Goal: Information Seeking & Learning: Learn about a topic

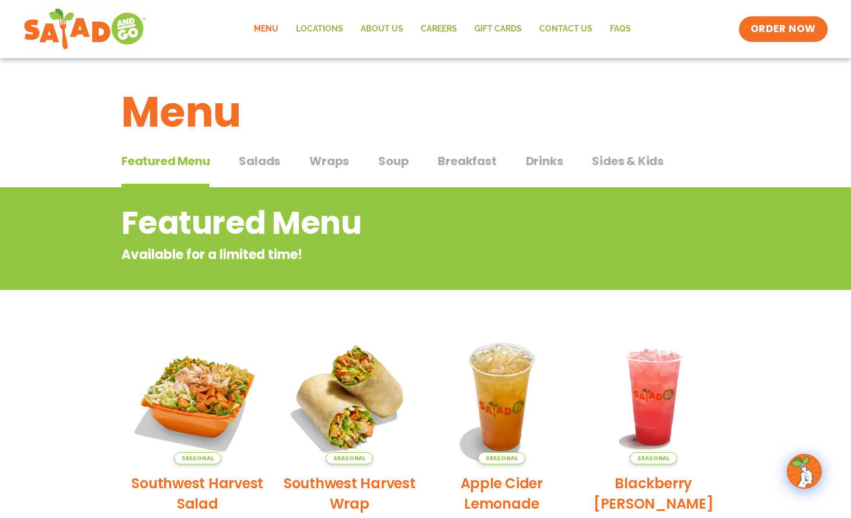
click at [263, 167] on span "Salads" at bounding box center [259, 161] width 41 height 18
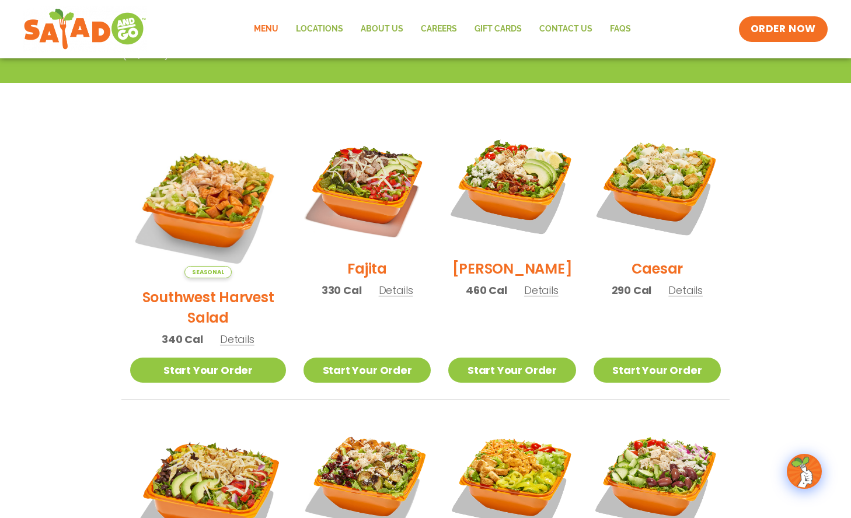
scroll to position [292, 0]
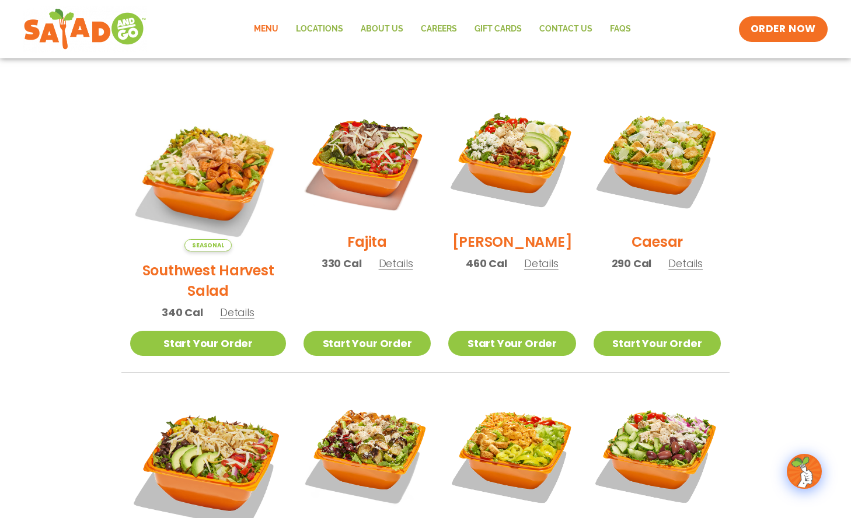
click at [687, 270] on span "Details" at bounding box center [685, 263] width 34 height 15
click at [0, 0] on div "Start Your Order Caesar Salad 290 Cal Pick your protein: roasted chicken, buffa…" at bounding box center [0, 0] width 0 height 0
click at [684, 271] on span "Details" at bounding box center [685, 263] width 34 height 15
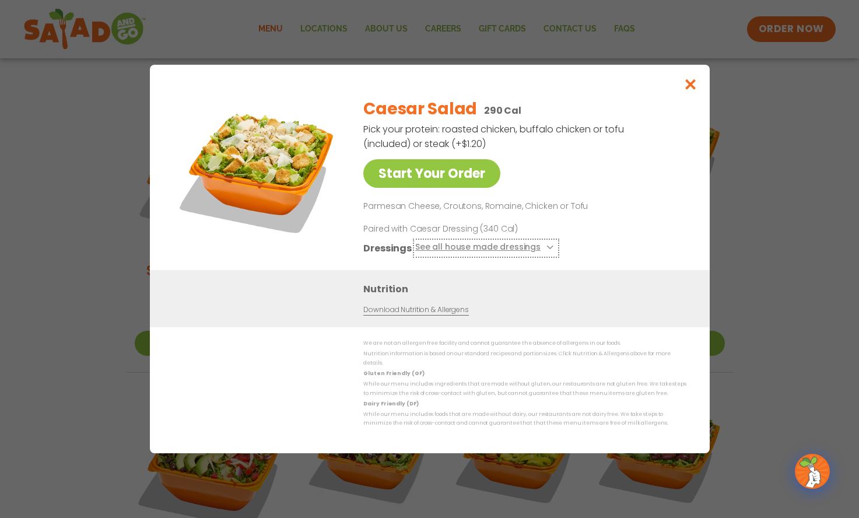
click at [537, 253] on button "See all house made dressings" at bounding box center [486, 248] width 142 height 15
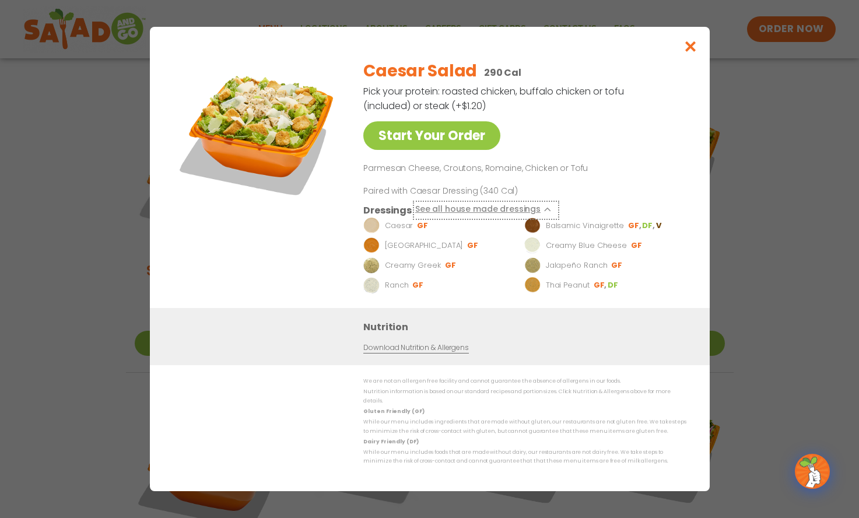
click at [547, 212] on icon at bounding box center [549, 209] width 5 height 5
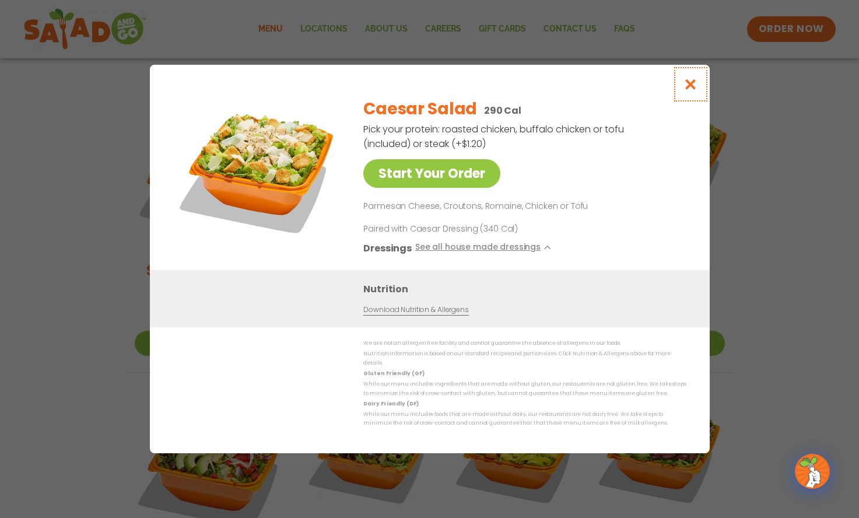
click at [695, 98] on button "Close modal" at bounding box center [690, 84] width 38 height 39
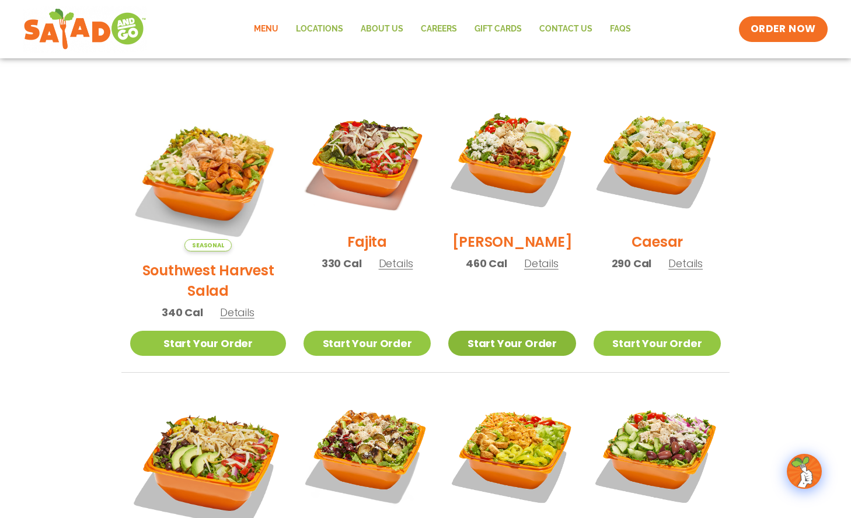
click at [473, 331] on link "Start Your Order" at bounding box center [511, 343] width 127 height 25
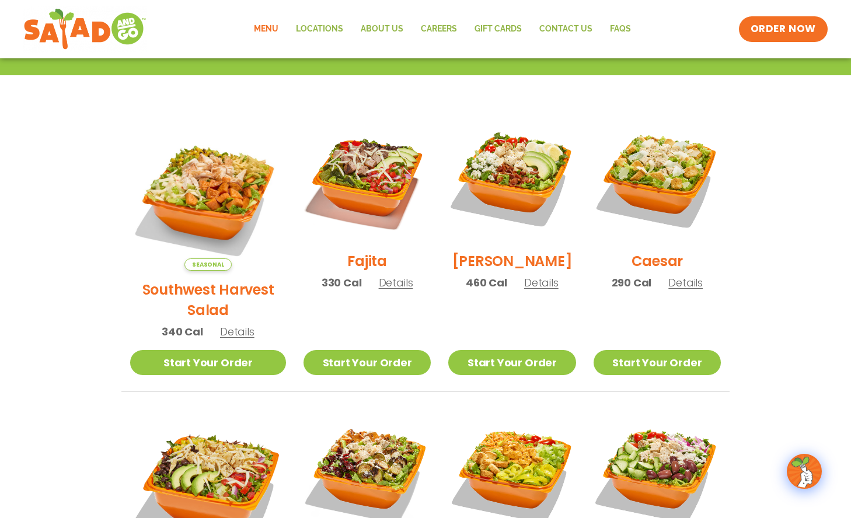
scroll to position [292, 0]
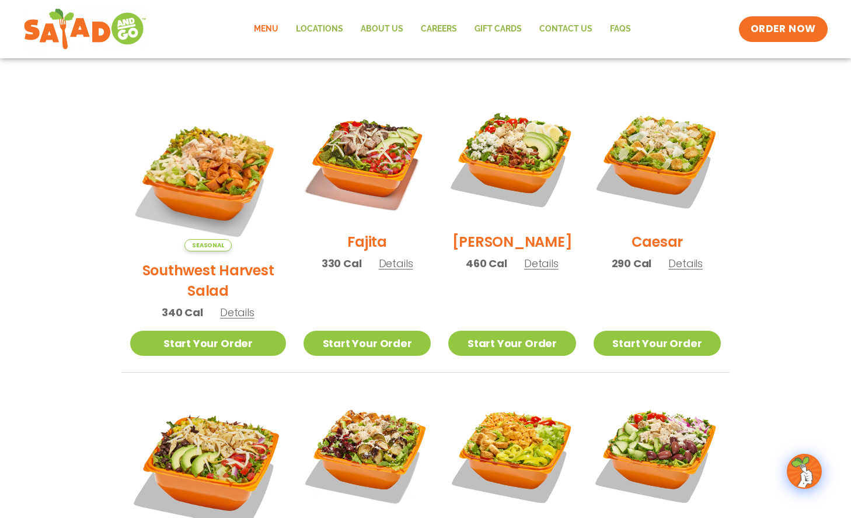
click at [230, 305] on span "Details" at bounding box center [237, 312] width 34 height 15
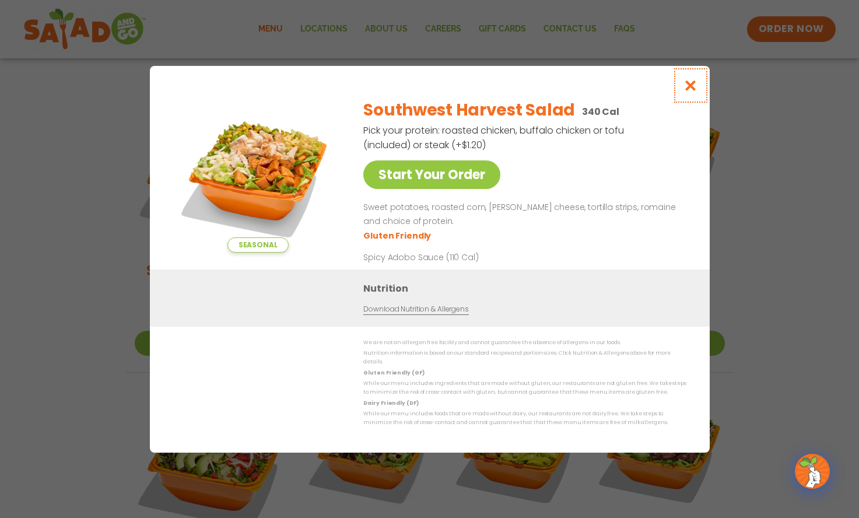
click at [693, 84] on icon "Close modal" at bounding box center [690, 85] width 15 height 12
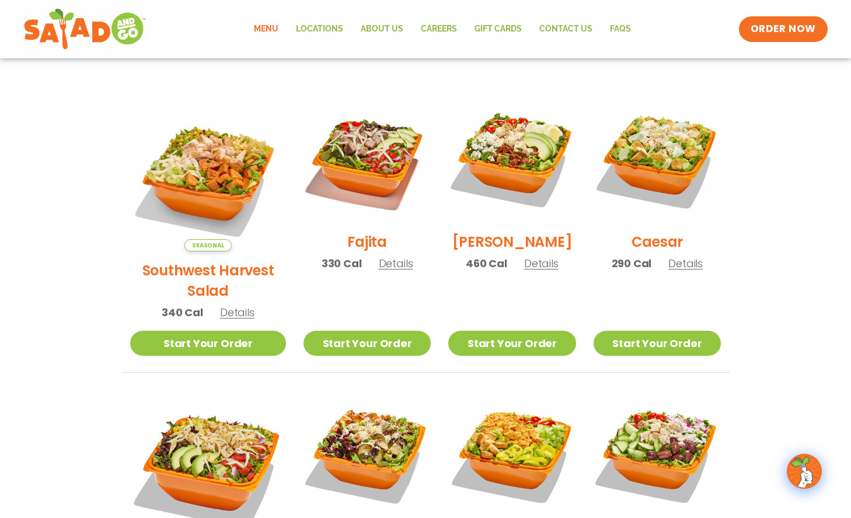
click at [536, 271] on span "Details" at bounding box center [541, 263] width 34 height 15
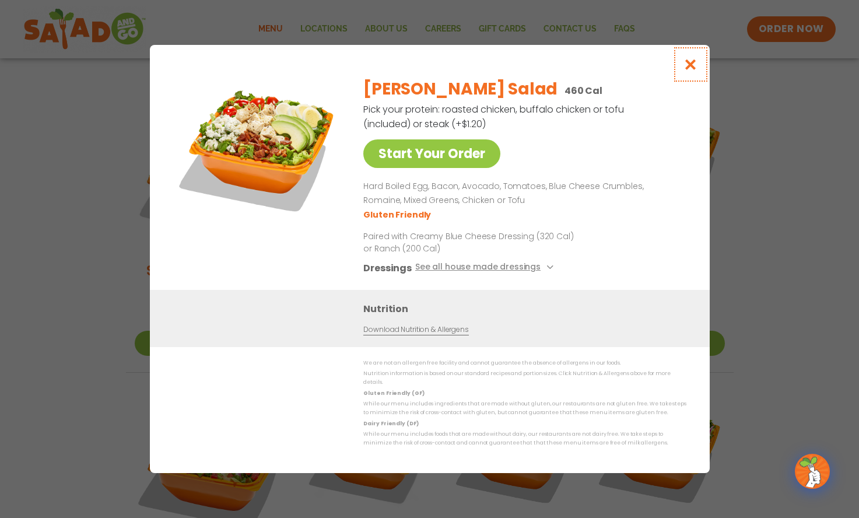
click at [687, 71] on icon "Close modal" at bounding box center [690, 64] width 15 height 12
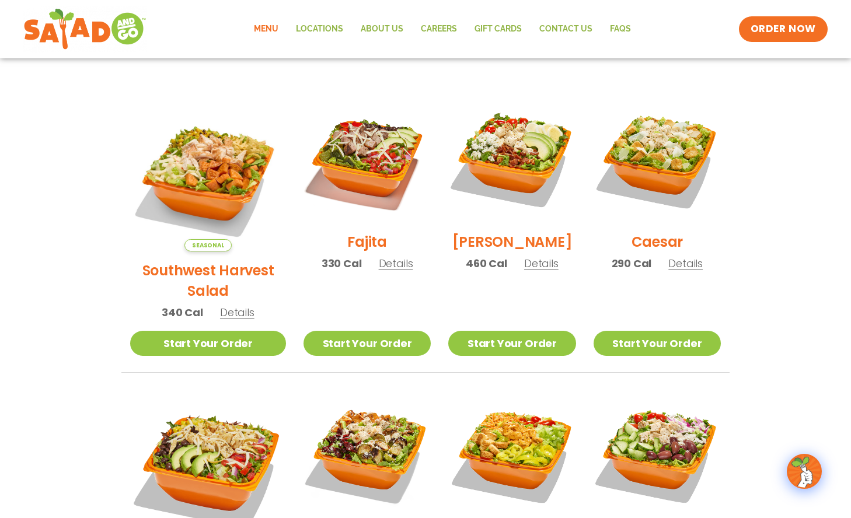
click at [688, 268] on span "Details" at bounding box center [685, 263] width 34 height 15
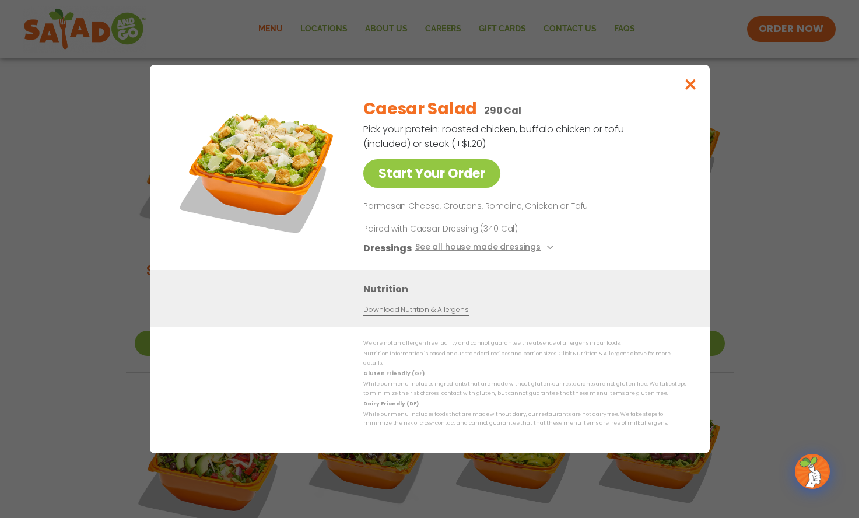
click at [688, 272] on div "Start Your Order Caesar Salad 290 Cal Pick your protein: roasted chicken, buffa…" at bounding box center [430, 259] width 560 height 389
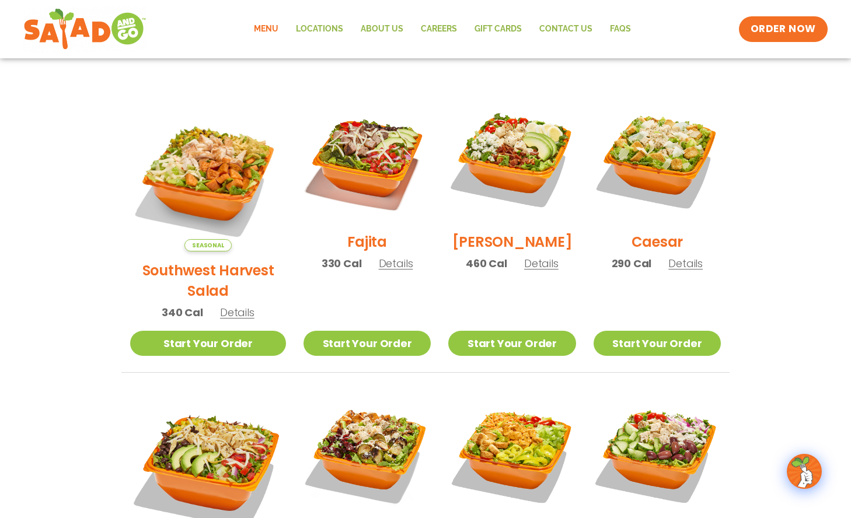
click at [687, 271] on span "Details" at bounding box center [685, 263] width 34 height 15
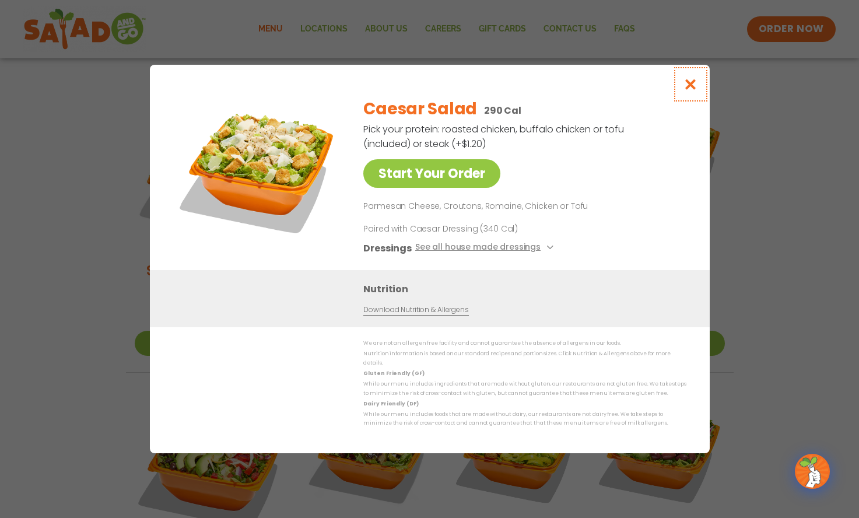
click at [690, 89] on icon "Close modal" at bounding box center [690, 84] width 15 height 12
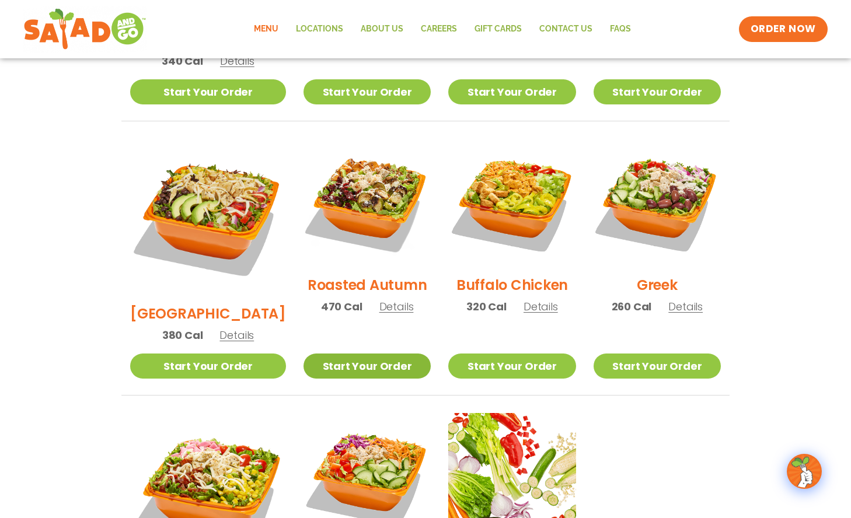
scroll to position [583, 0]
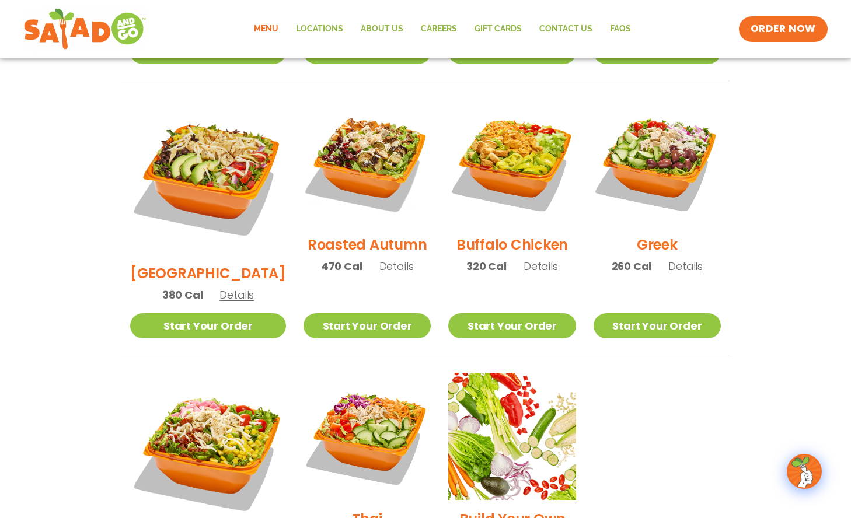
click at [379, 259] on span "Details" at bounding box center [396, 266] width 34 height 15
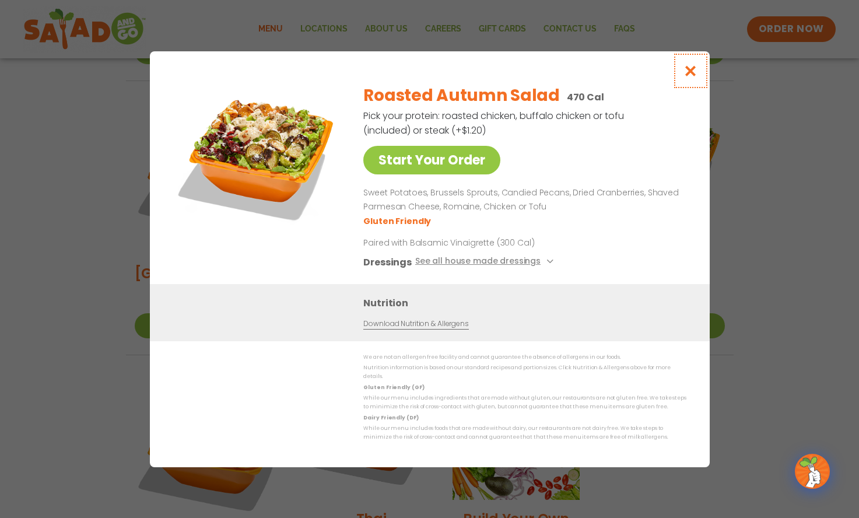
click at [693, 69] on icon "Close modal" at bounding box center [690, 71] width 15 height 12
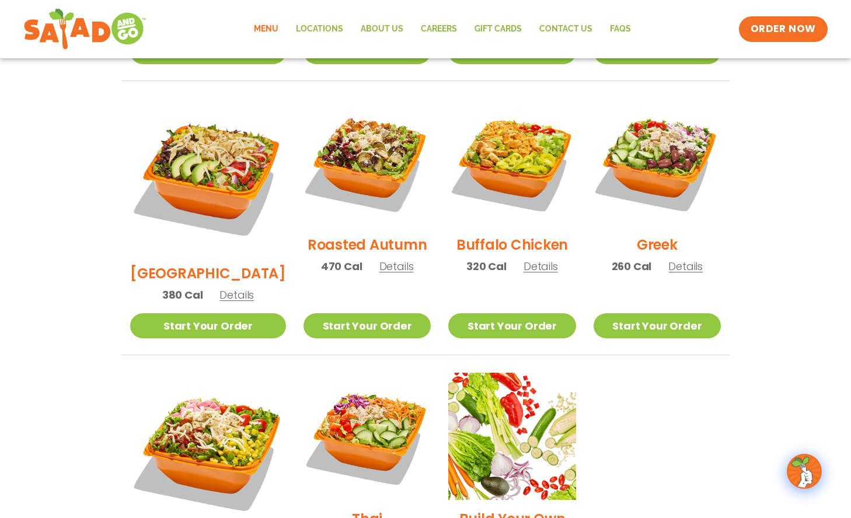
click at [681, 259] on span "Details" at bounding box center [685, 266] width 34 height 15
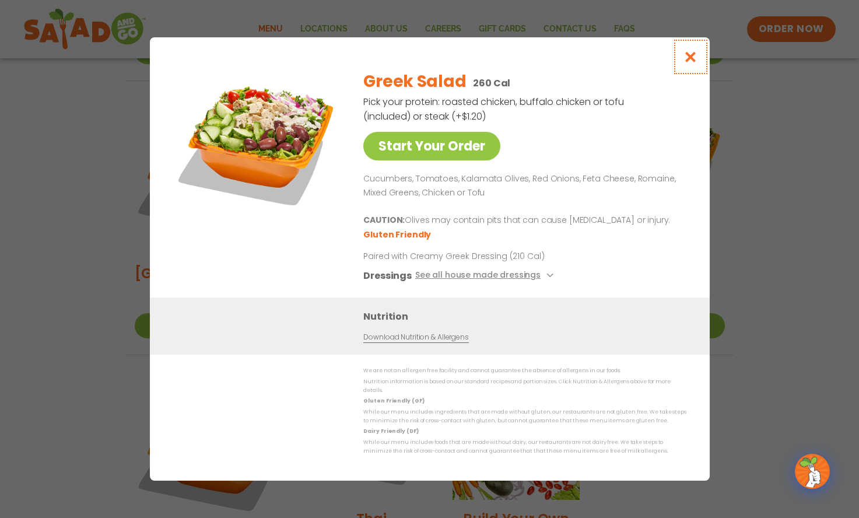
click at [700, 56] on button "Close modal" at bounding box center [690, 56] width 38 height 39
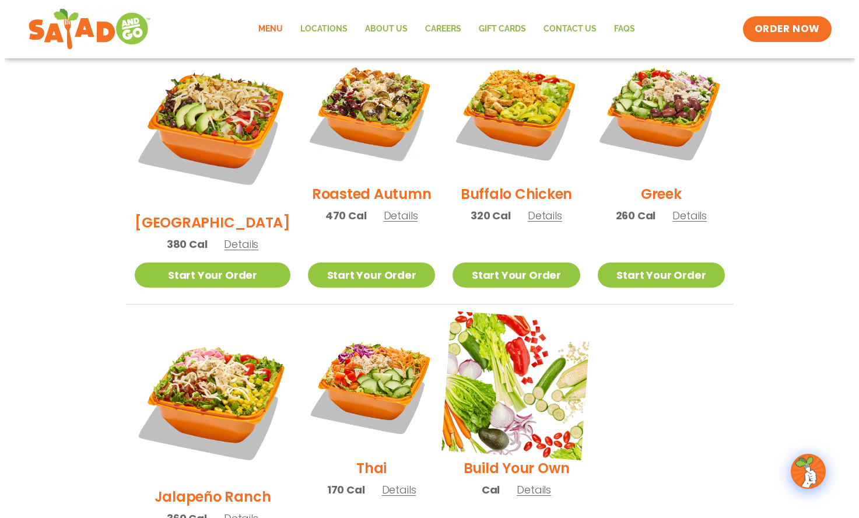
scroll to position [700, 0]
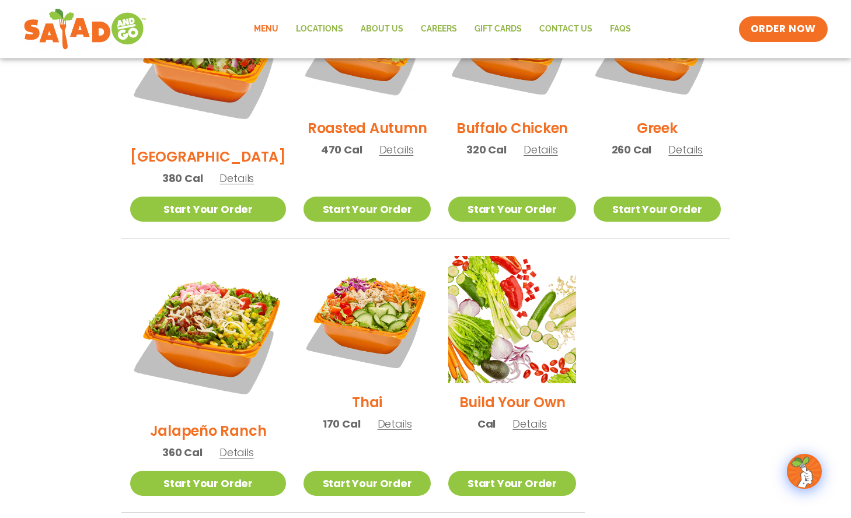
click at [233, 445] on span "Details" at bounding box center [236, 452] width 34 height 15
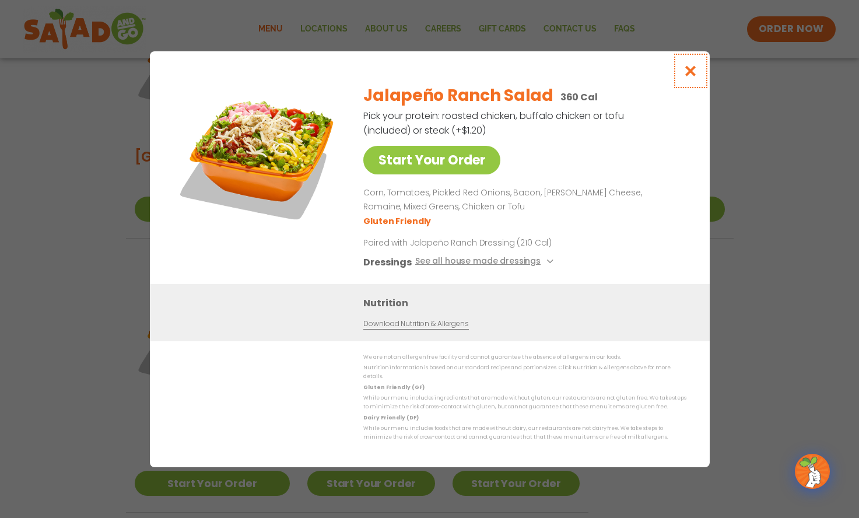
click at [692, 71] on icon "Close modal" at bounding box center [690, 71] width 15 height 12
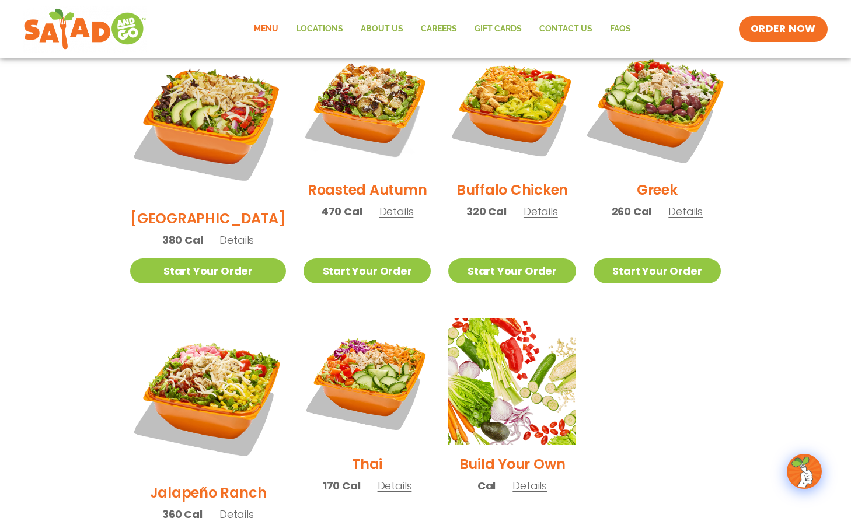
scroll to position [631, 0]
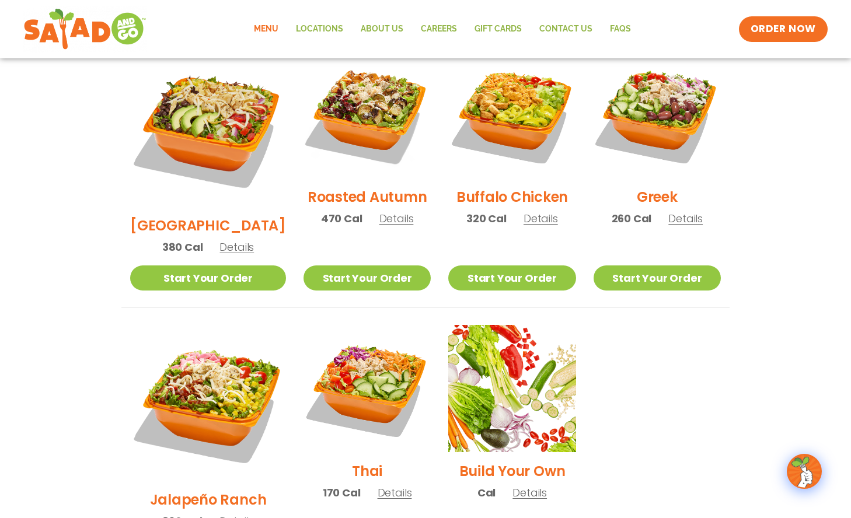
click at [380, 373] on img at bounding box center [366, 388] width 127 height 127
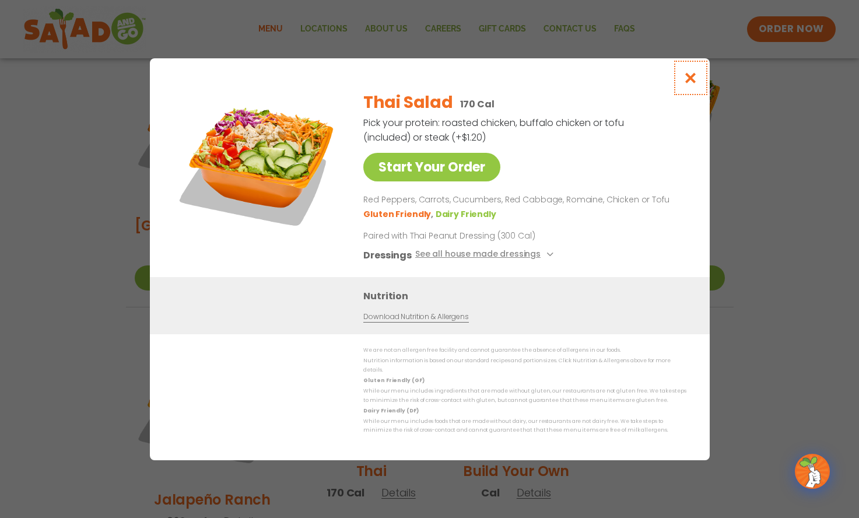
click at [690, 83] on icon "Close modal" at bounding box center [690, 78] width 15 height 12
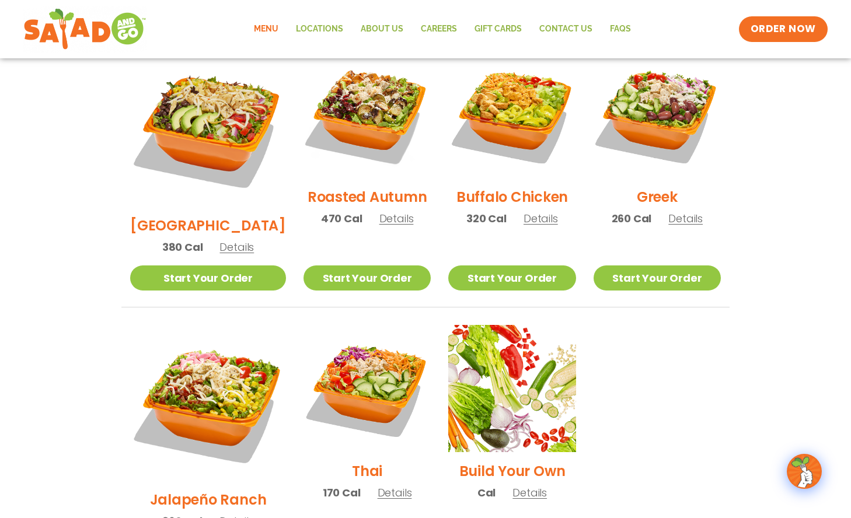
click at [221, 240] on span "Details" at bounding box center [236, 247] width 34 height 15
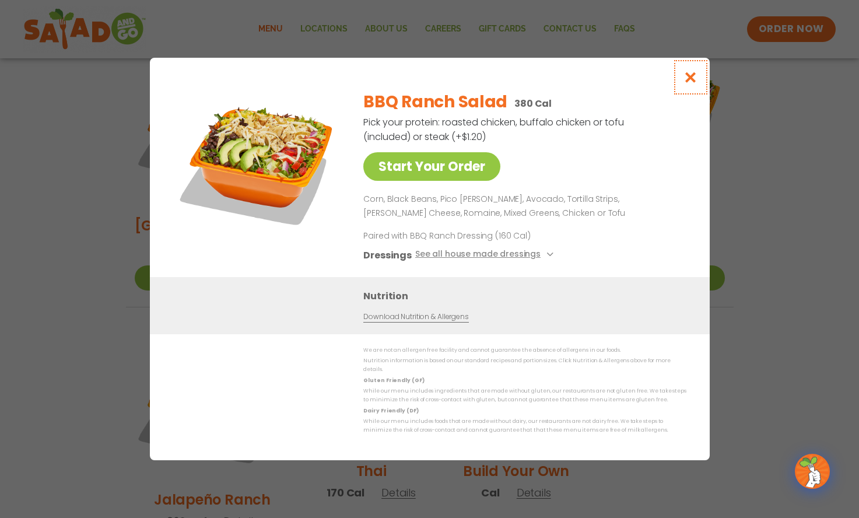
click at [690, 83] on icon "Close modal" at bounding box center [690, 77] width 15 height 12
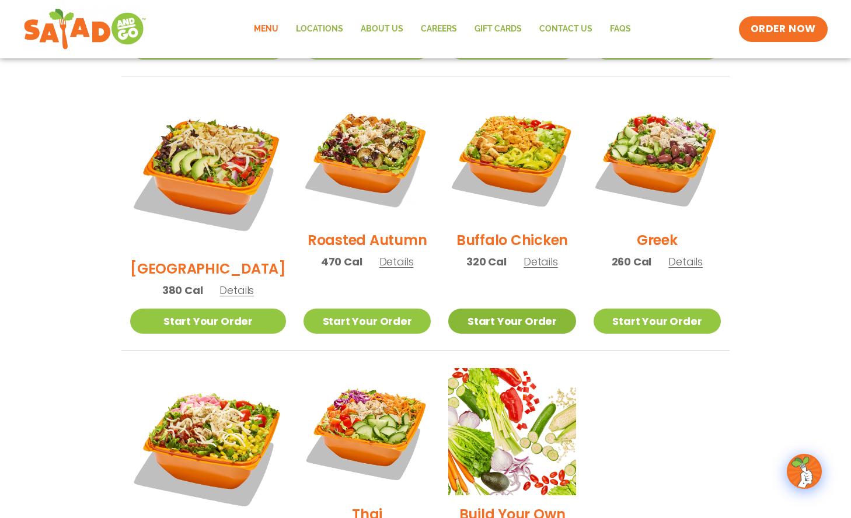
scroll to position [573, 0]
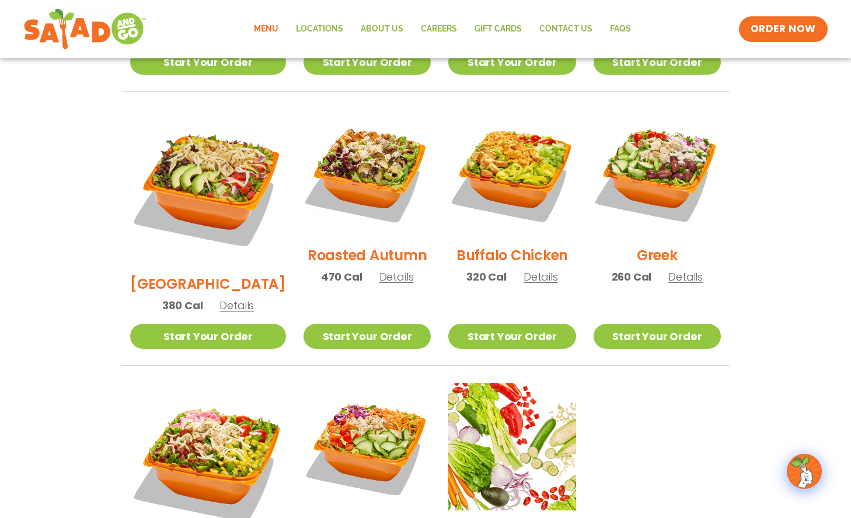
click at [673, 270] on span "Details" at bounding box center [685, 277] width 34 height 15
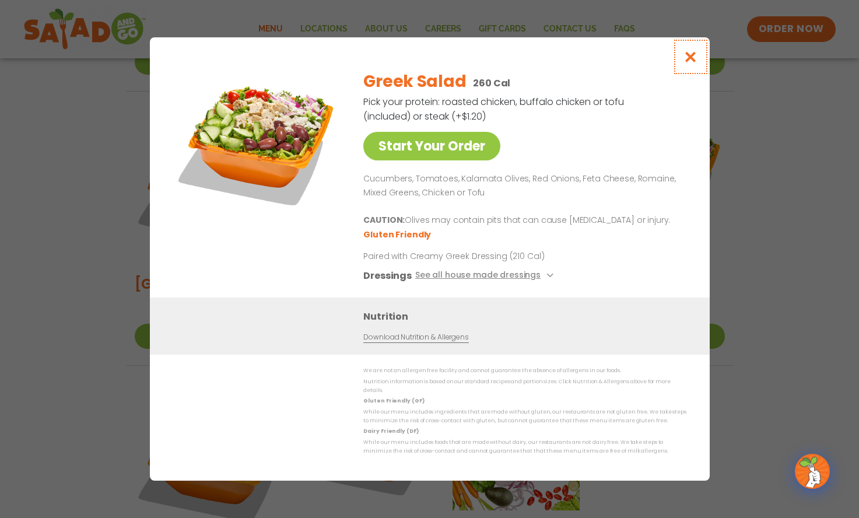
click at [690, 60] on icon "Close modal" at bounding box center [690, 57] width 15 height 12
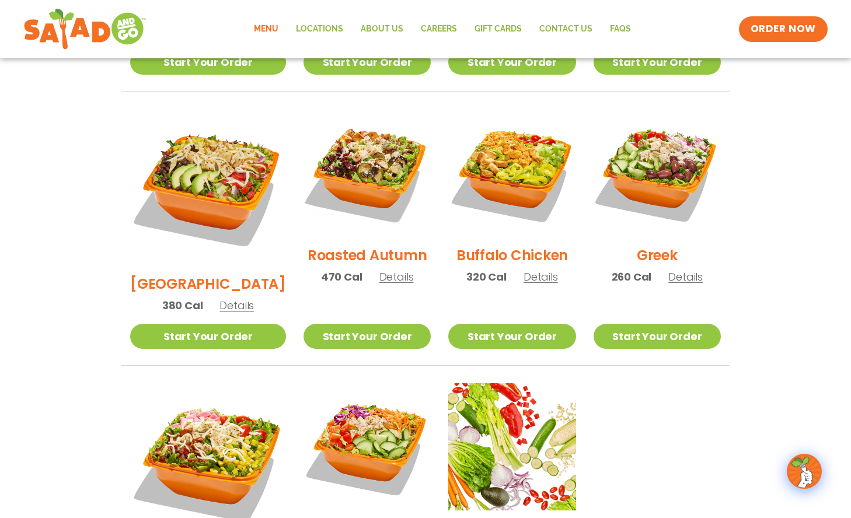
click at [533, 270] on span "Details" at bounding box center [540, 277] width 34 height 15
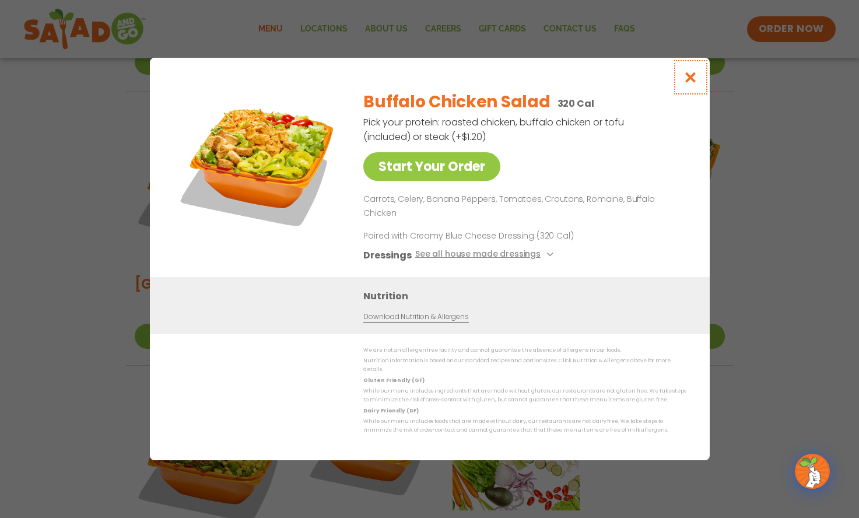
click at [698, 88] on button "Close modal" at bounding box center [690, 77] width 38 height 39
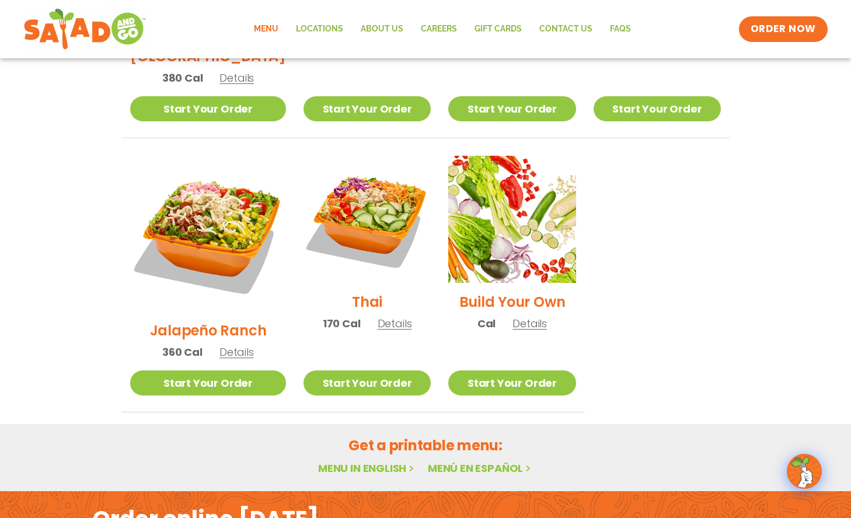
scroll to position [806, 0]
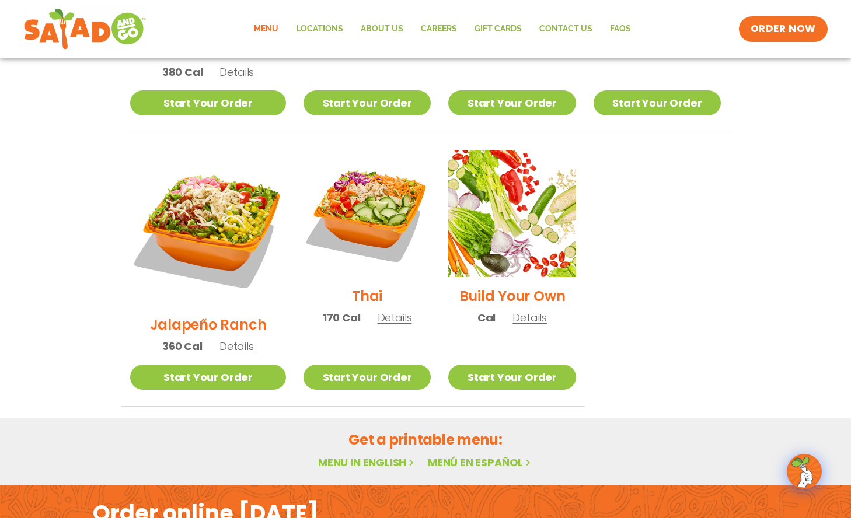
click at [377, 310] on span "Details" at bounding box center [394, 317] width 34 height 15
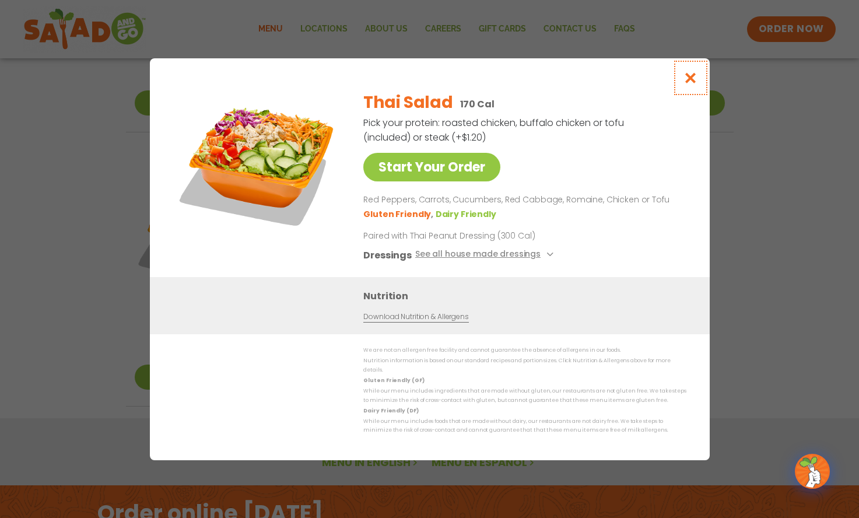
click at [695, 81] on icon "Close modal" at bounding box center [690, 78] width 15 height 12
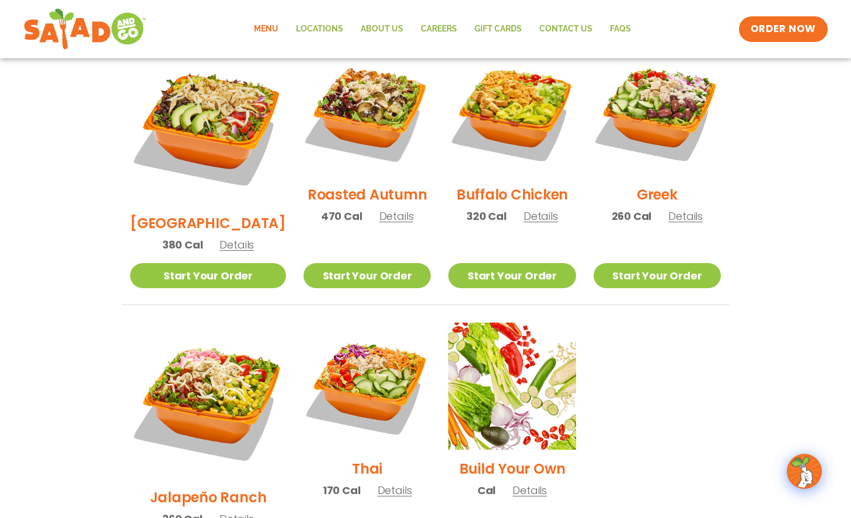
scroll to position [631, 0]
